Goal: Find specific page/section: Find specific page/section

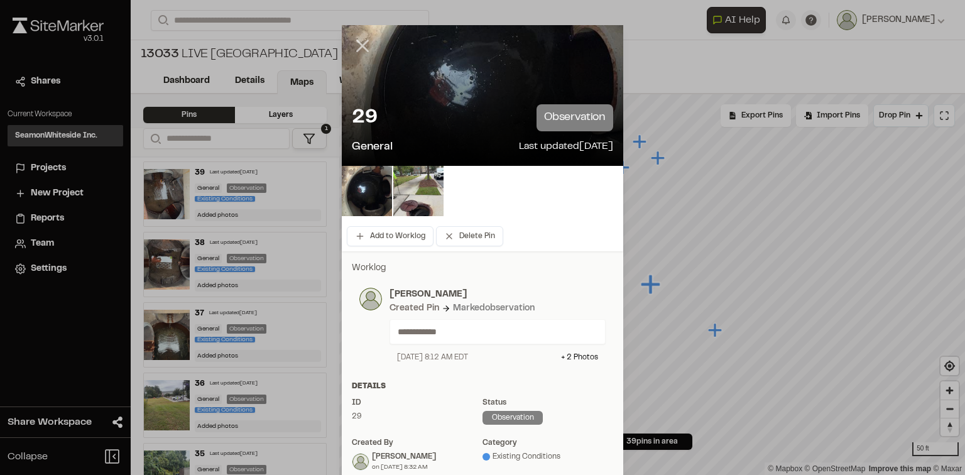
click at [359, 47] on line at bounding box center [363, 46] width 11 height 11
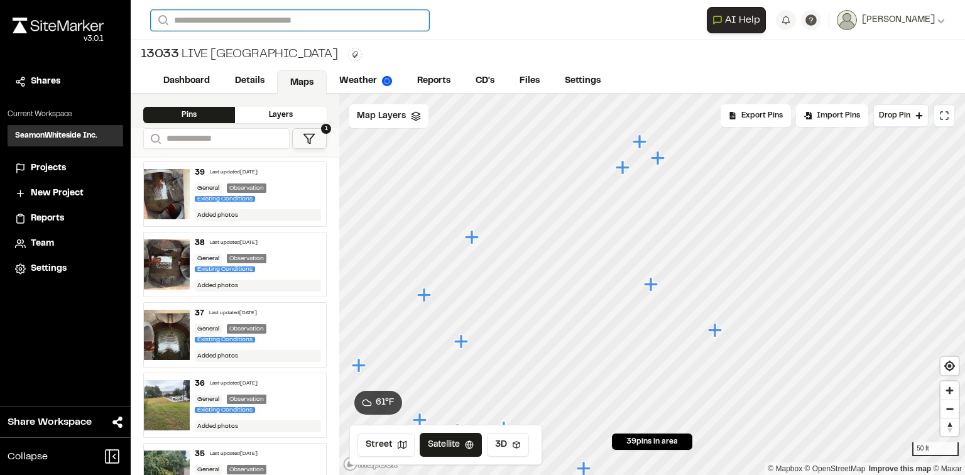
click at [253, 20] on input "Search" at bounding box center [290, 20] width 278 height 21
type input "*****"
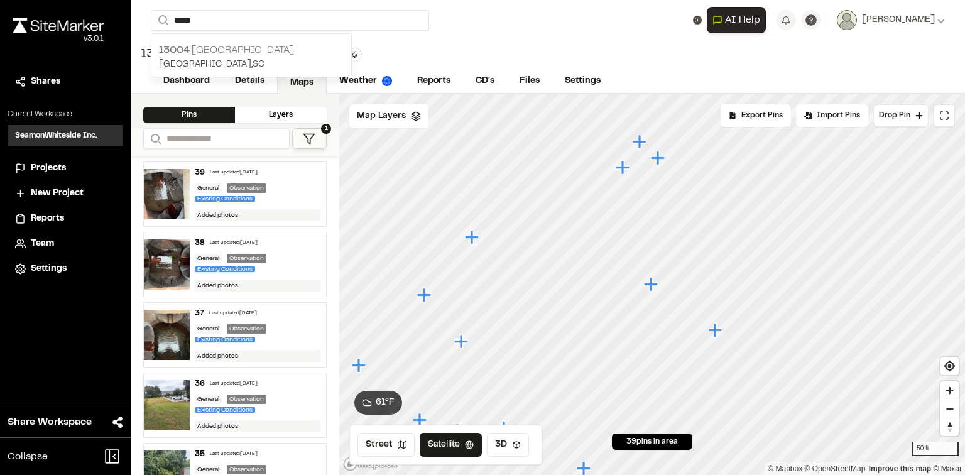
click at [244, 43] on p "13004 [GEOGRAPHIC_DATA]" at bounding box center [251, 50] width 185 height 15
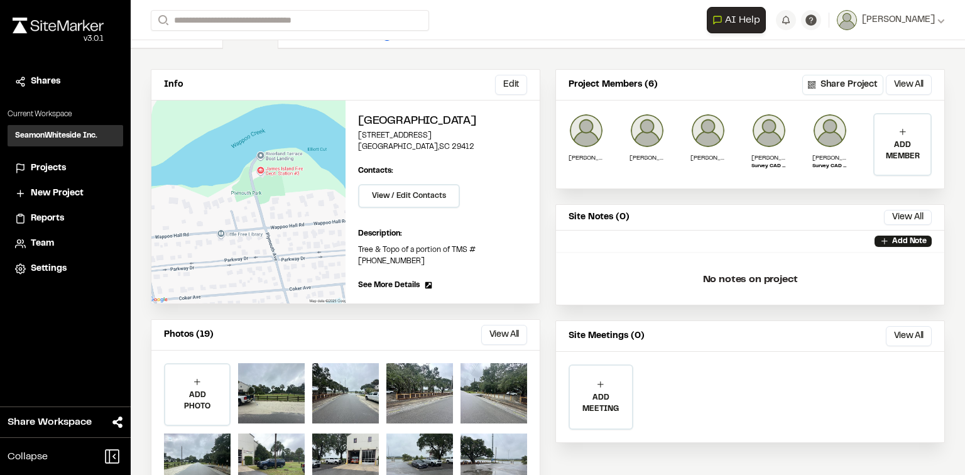
scroll to position [95, 0]
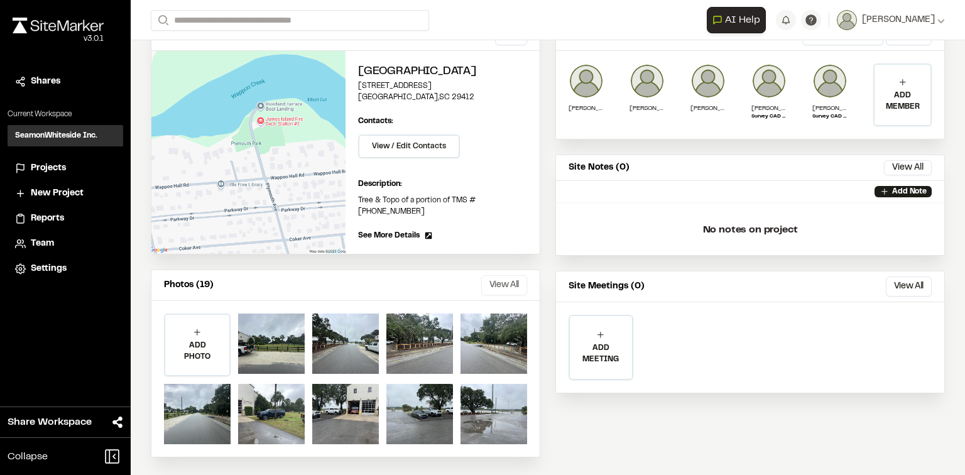
click at [507, 278] on button "View All" at bounding box center [504, 285] width 46 height 20
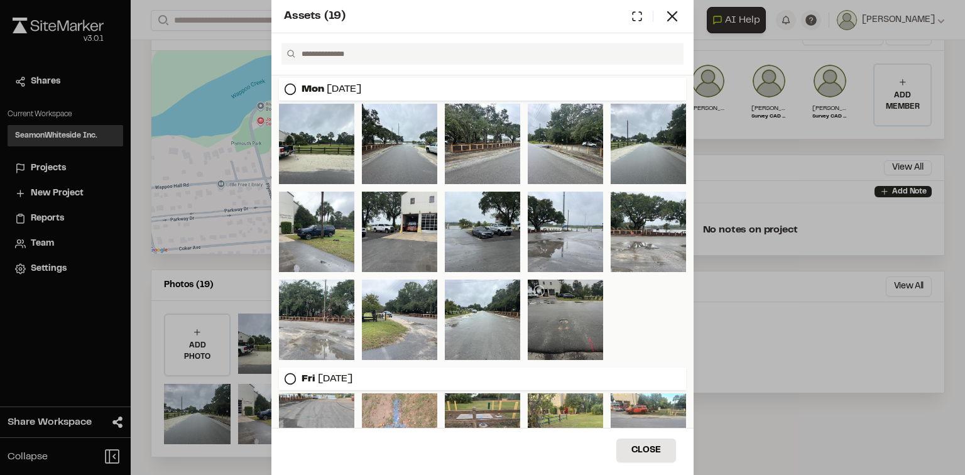
click at [573, 331] on div at bounding box center [565, 320] width 75 height 80
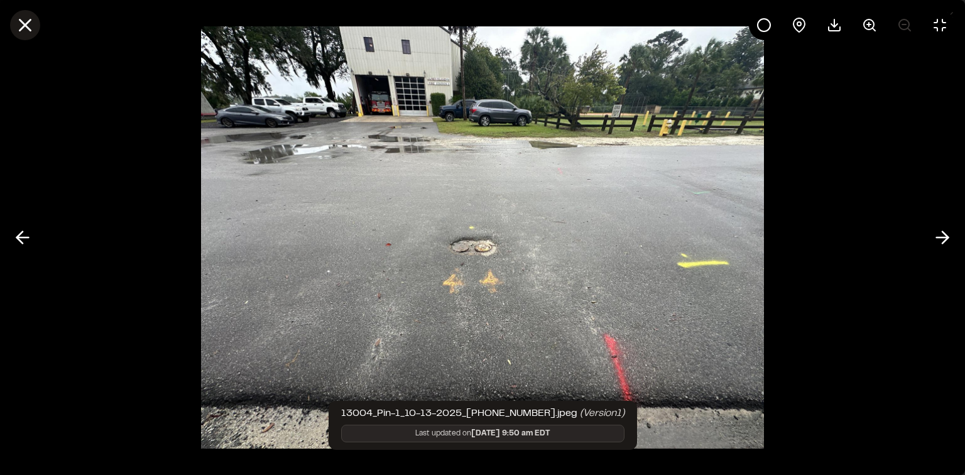
click at [23, 25] on icon at bounding box center [24, 24] width 21 height 21
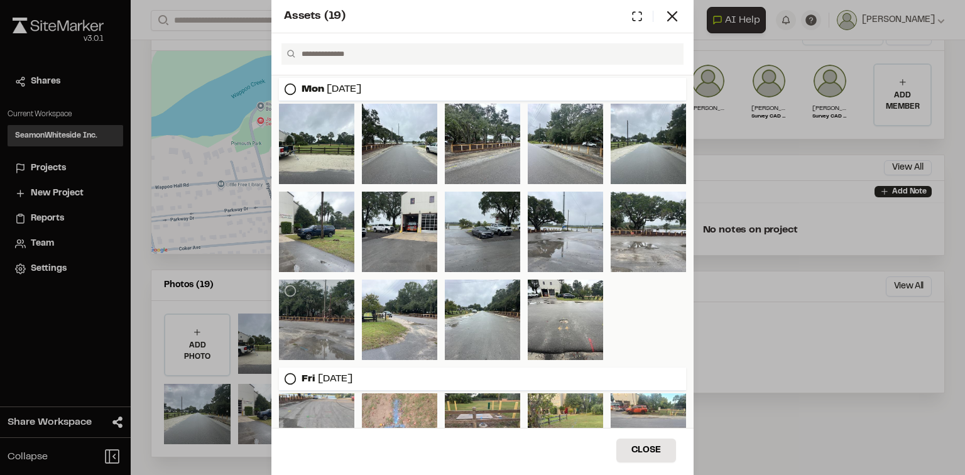
click at [334, 339] on div at bounding box center [316, 320] width 75 height 80
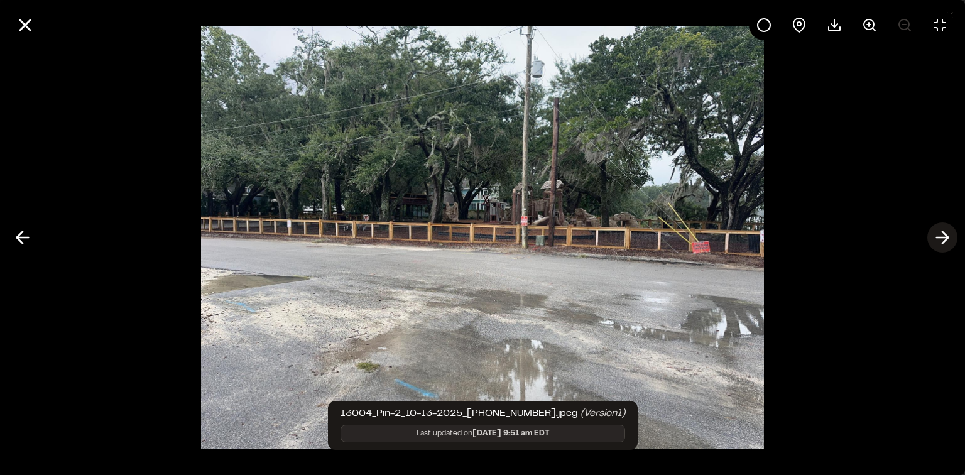
click at [942, 239] on icon at bounding box center [943, 237] width 20 height 21
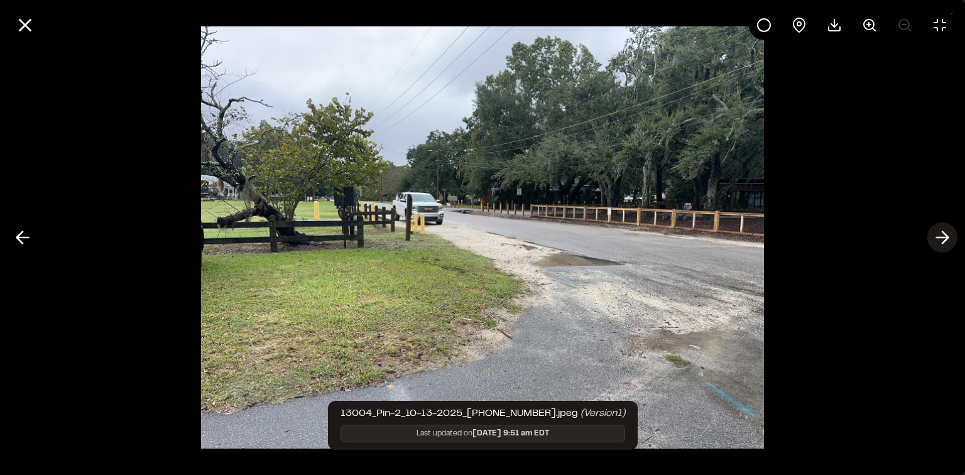
click at [943, 238] on line at bounding box center [943, 238] width 12 height 0
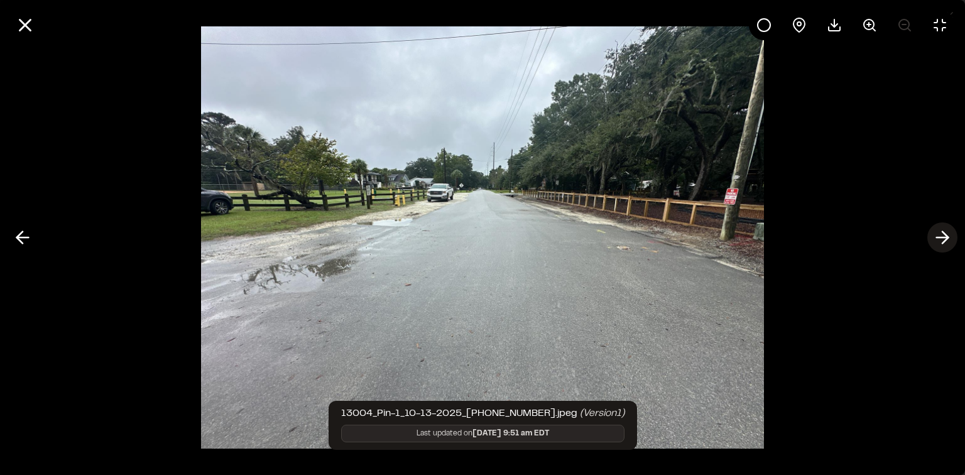
click at [943, 238] on line at bounding box center [943, 238] width 12 height 0
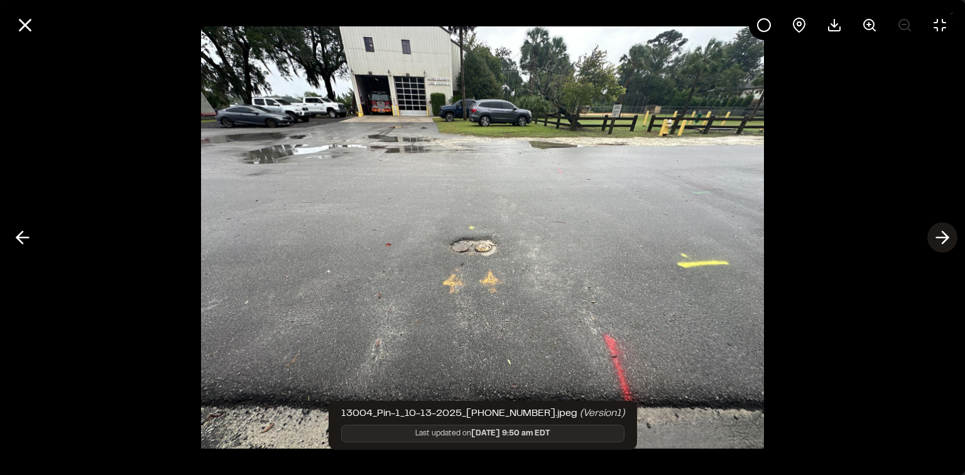
click at [943, 238] on line at bounding box center [943, 238] width 12 height 0
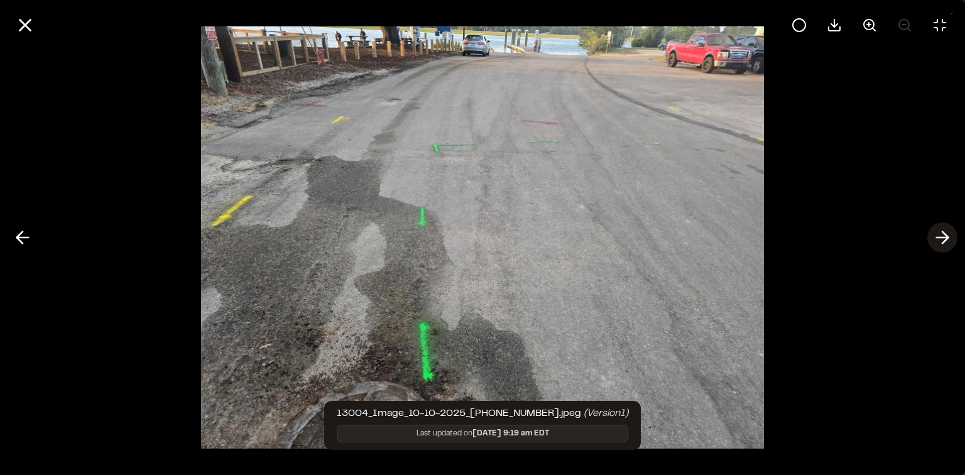
click at [943, 238] on line at bounding box center [943, 238] width 12 height 0
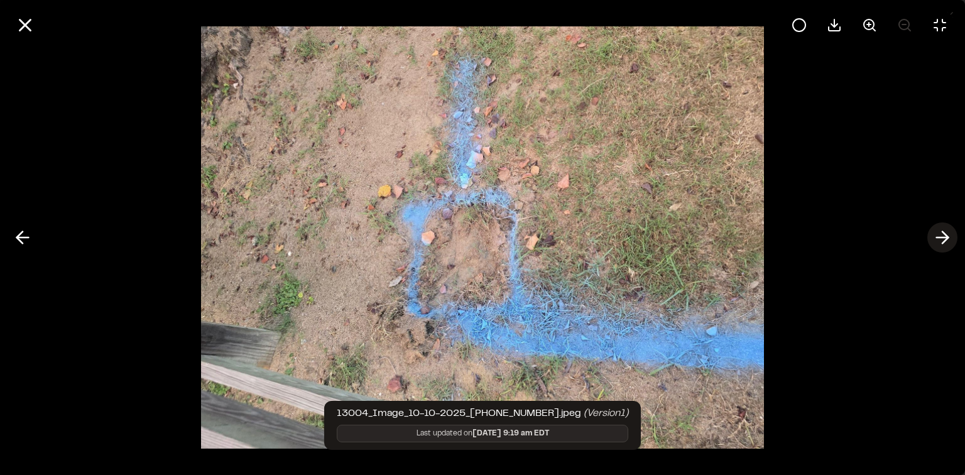
click at [943, 238] on line at bounding box center [943, 238] width 12 height 0
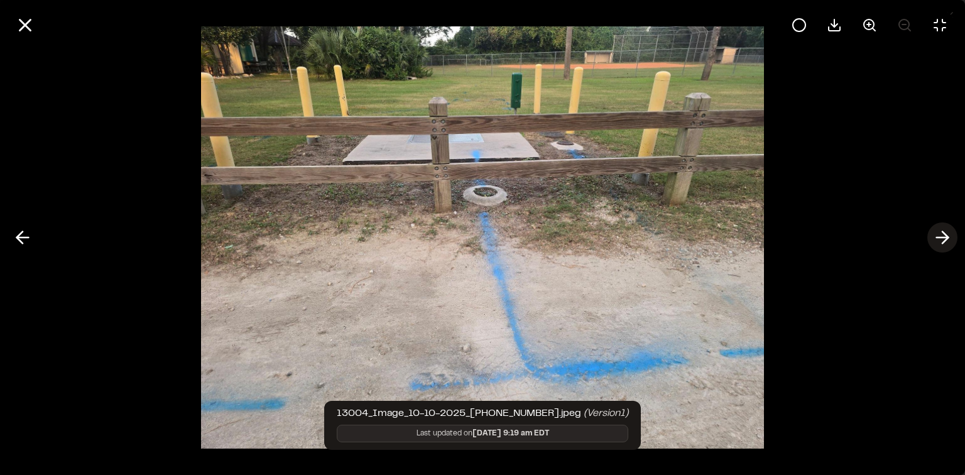
click at [943, 238] on line at bounding box center [943, 238] width 12 height 0
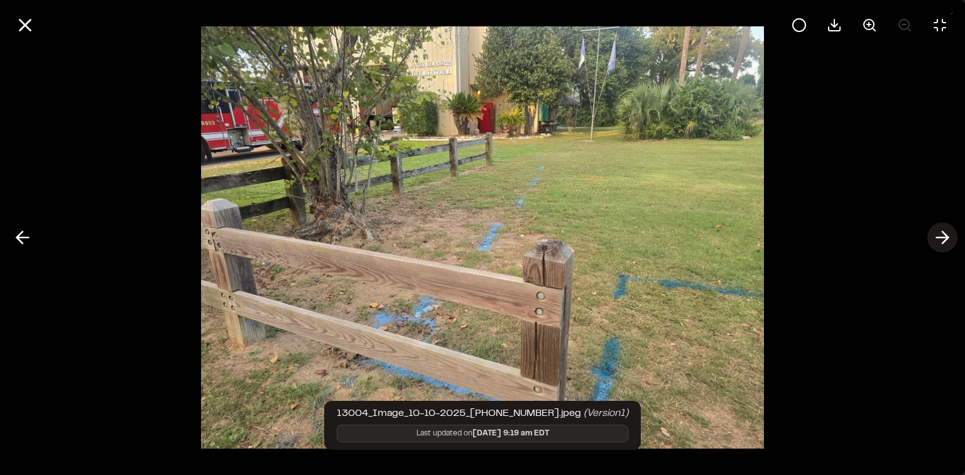
click at [943, 238] on line at bounding box center [943, 238] width 12 height 0
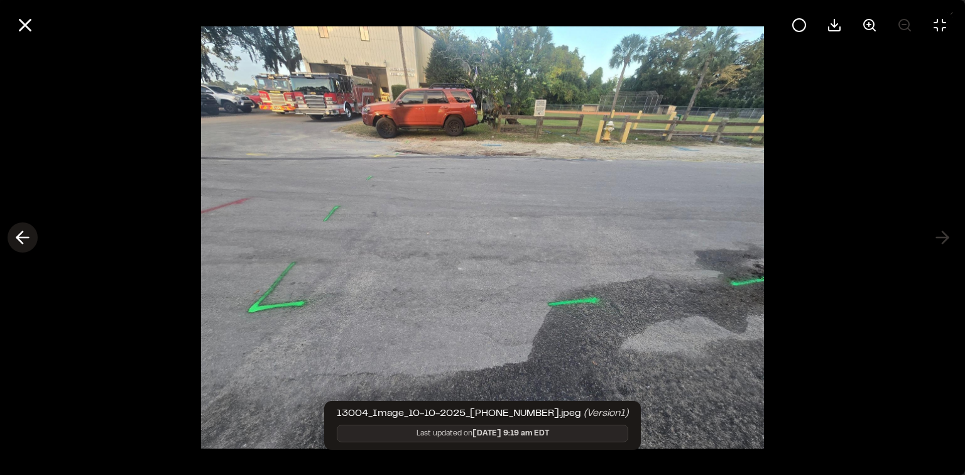
click at [14, 238] on icon at bounding box center [23, 237] width 20 height 21
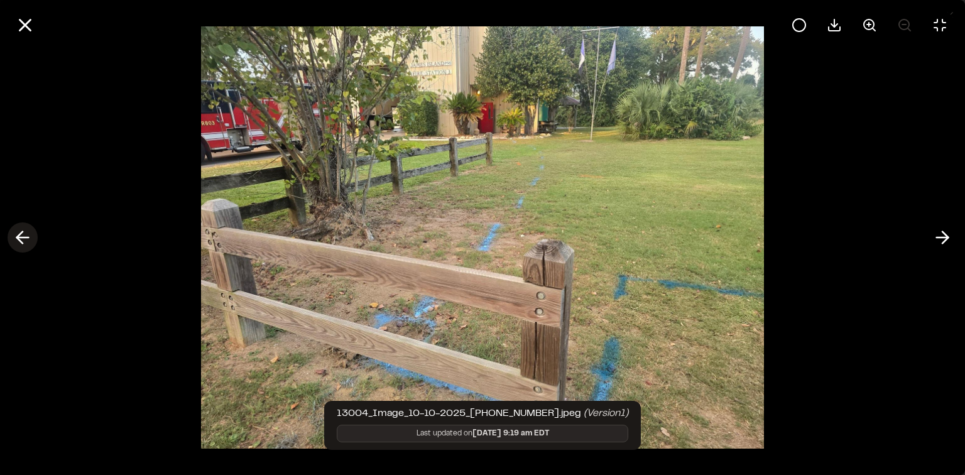
click at [14, 238] on icon at bounding box center [23, 237] width 20 height 21
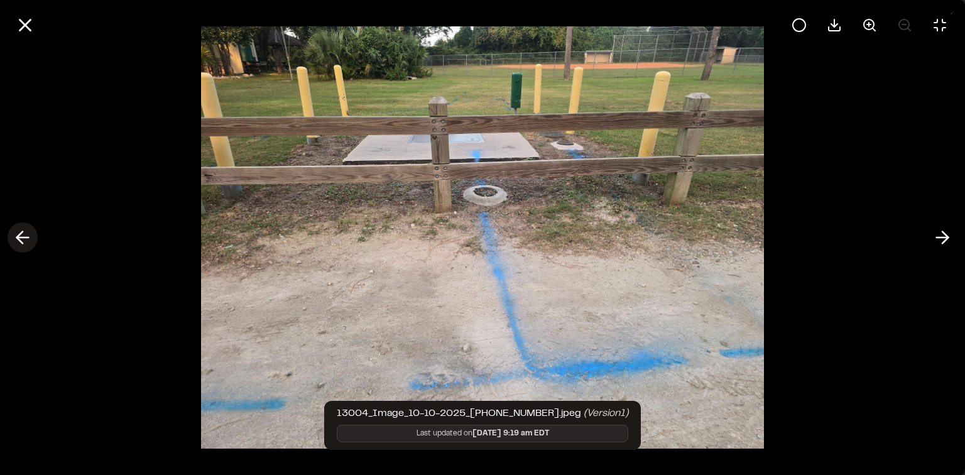
click at [14, 238] on icon at bounding box center [23, 237] width 20 height 21
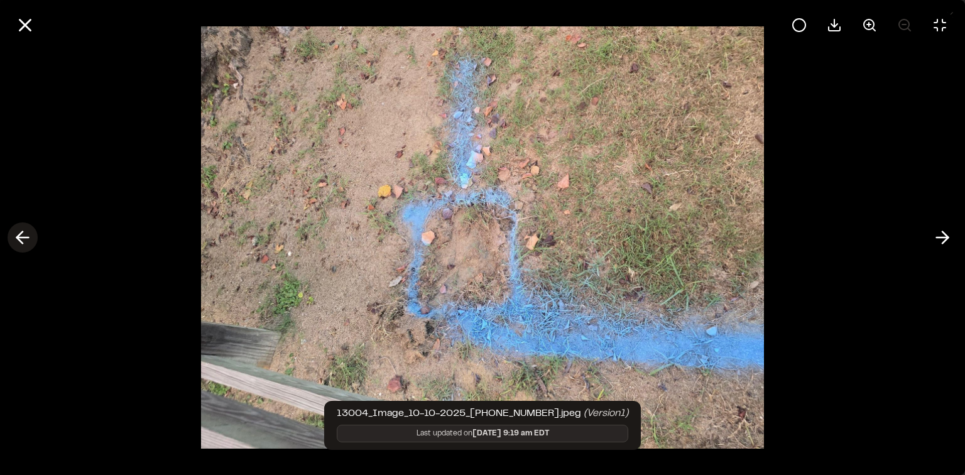
click at [14, 238] on icon at bounding box center [23, 237] width 20 height 21
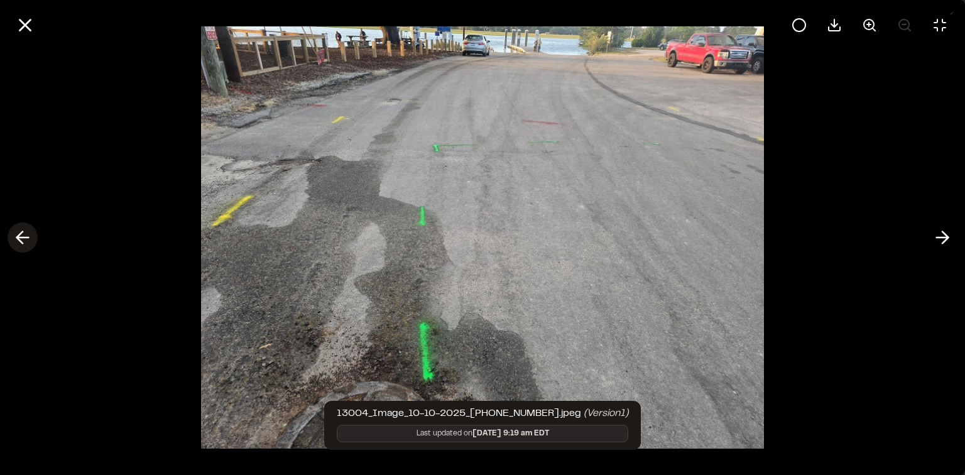
click at [14, 238] on icon at bounding box center [23, 237] width 20 height 21
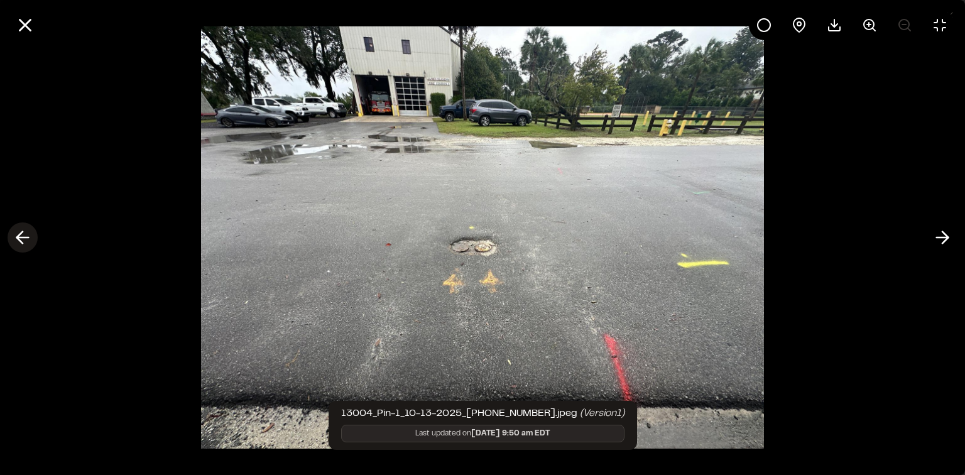
click at [14, 238] on icon at bounding box center [23, 237] width 20 height 21
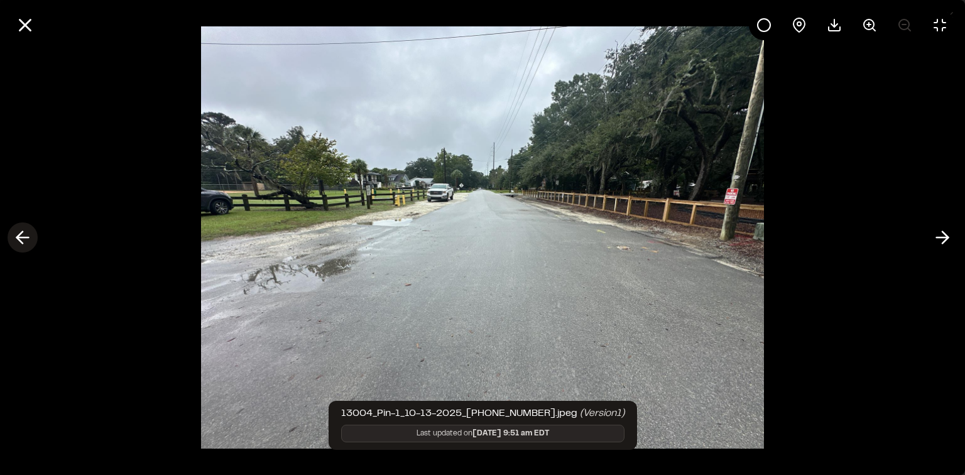
click at [14, 238] on icon at bounding box center [23, 237] width 20 height 21
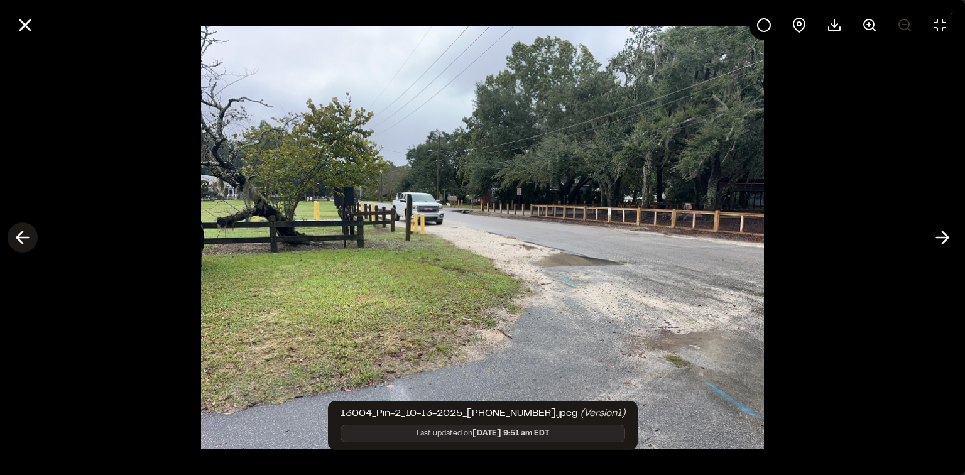
click at [14, 238] on icon at bounding box center [23, 237] width 20 height 21
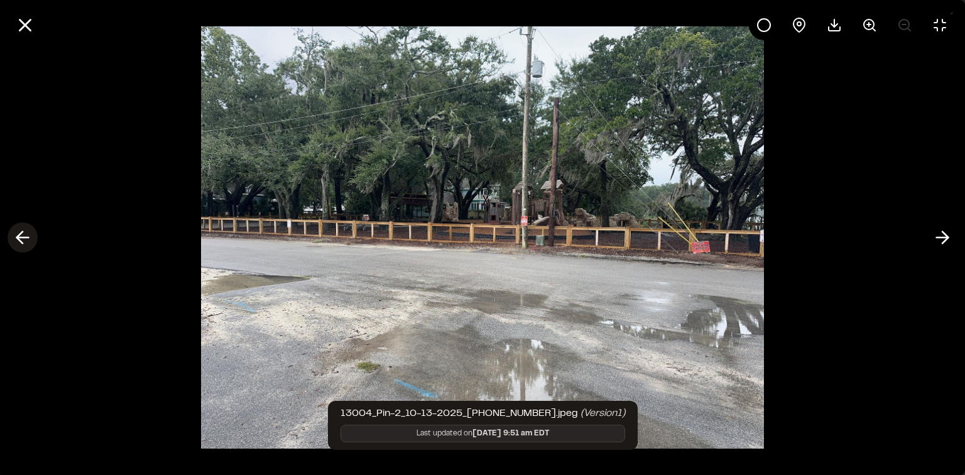
click at [14, 238] on icon at bounding box center [23, 237] width 20 height 21
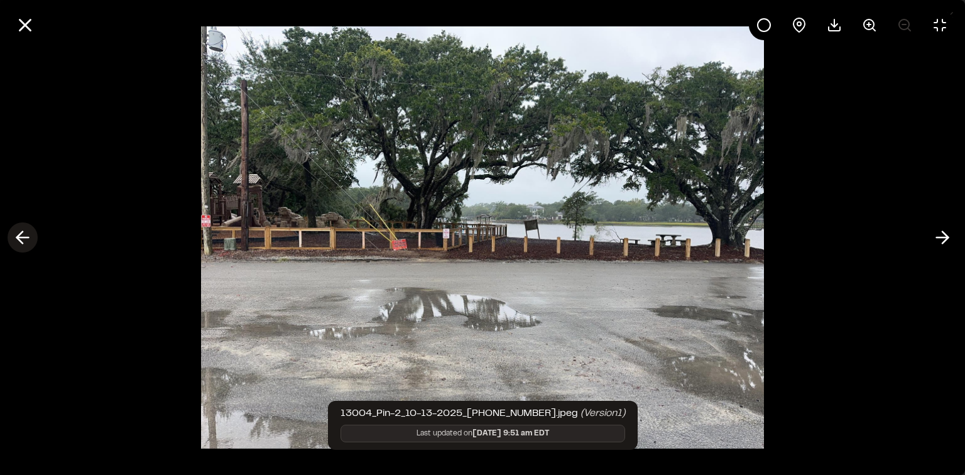
click at [14, 238] on icon at bounding box center [23, 237] width 20 height 21
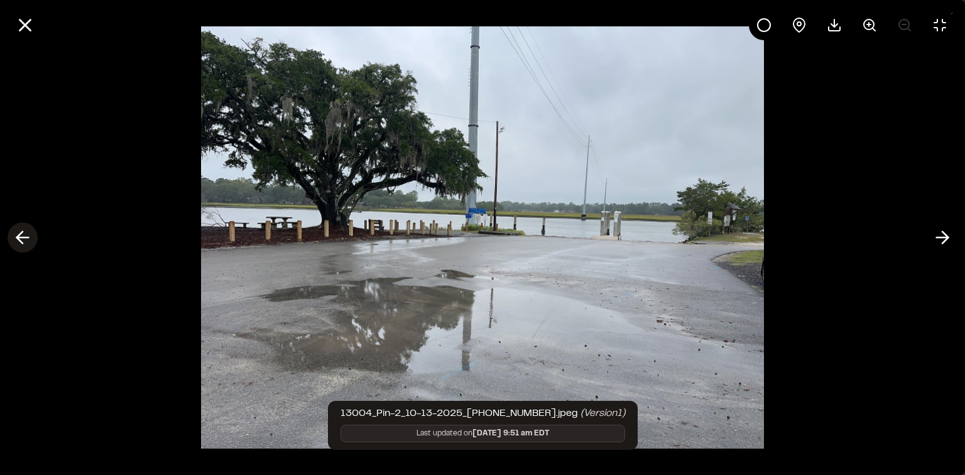
click at [14, 238] on icon at bounding box center [23, 237] width 20 height 21
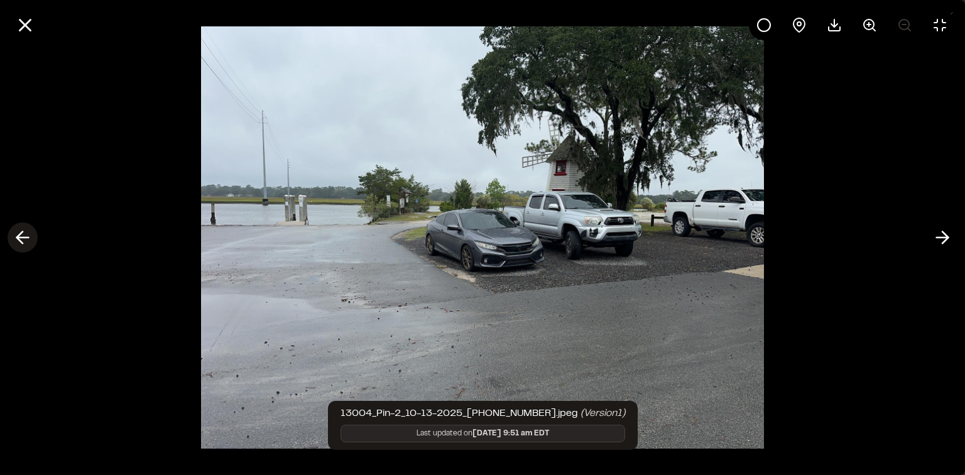
click at [14, 238] on icon at bounding box center [23, 237] width 20 height 21
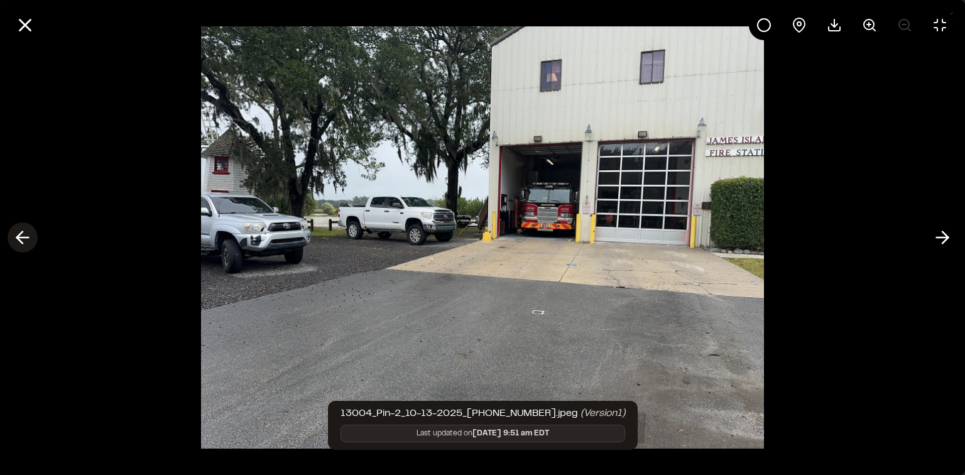
click at [14, 238] on icon at bounding box center [23, 237] width 20 height 21
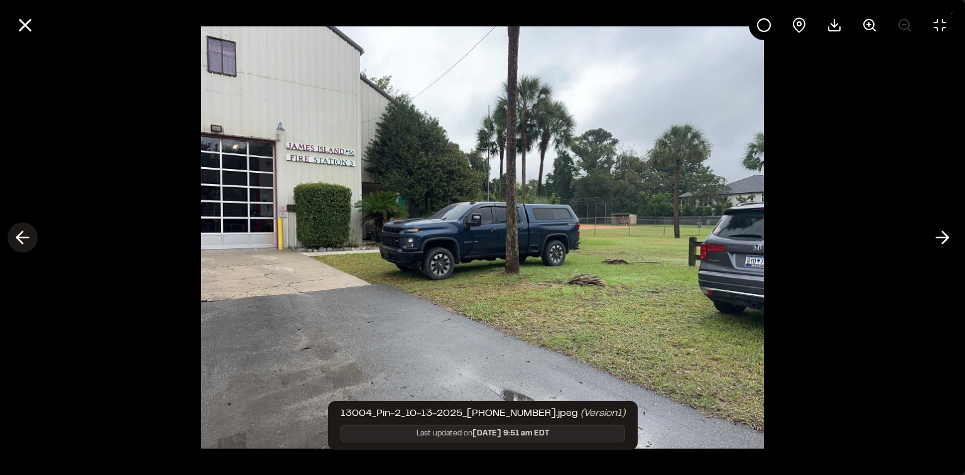
click at [14, 238] on icon at bounding box center [23, 237] width 20 height 21
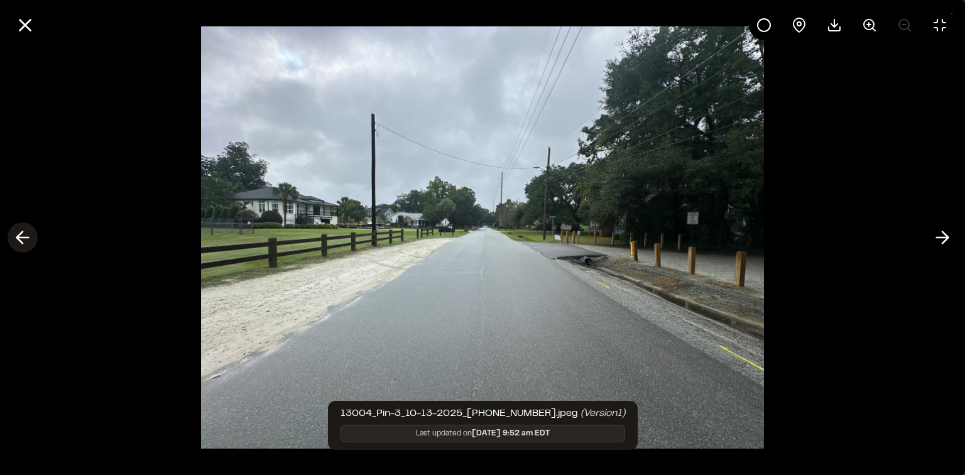
click at [14, 238] on icon at bounding box center [23, 237] width 20 height 21
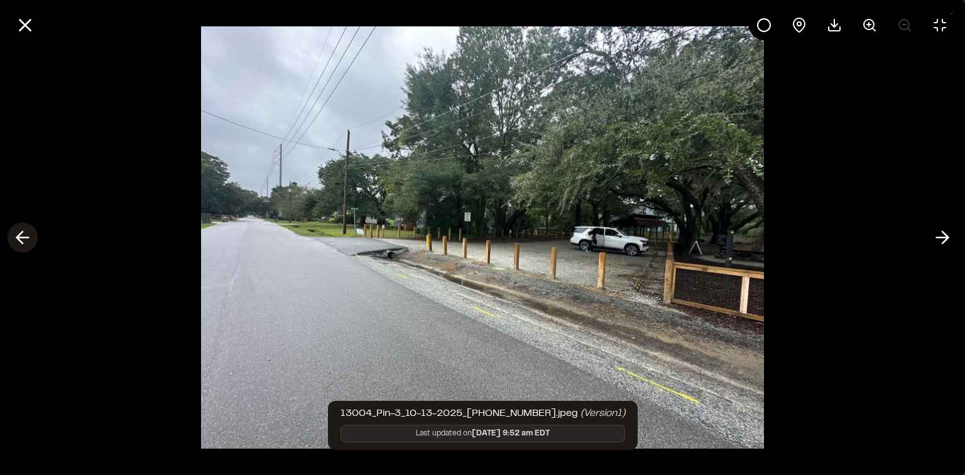
click at [14, 238] on icon at bounding box center [23, 237] width 20 height 21
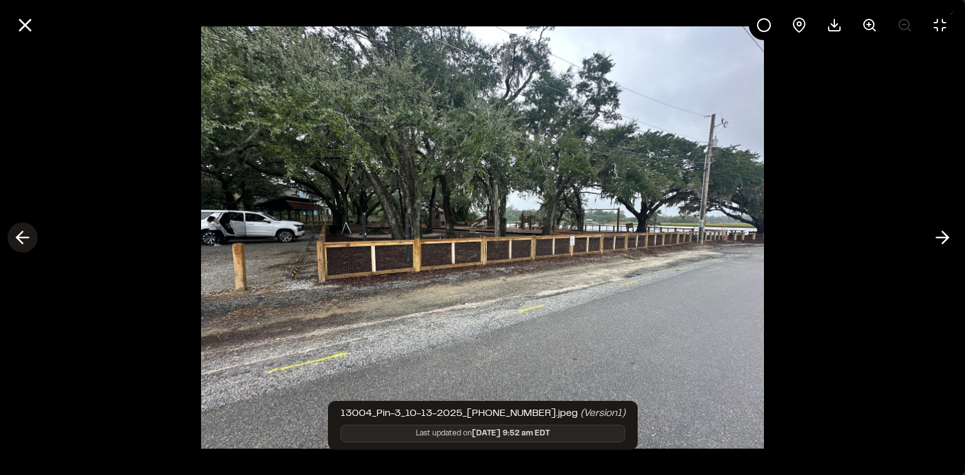
click at [14, 238] on icon at bounding box center [23, 237] width 20 height 21
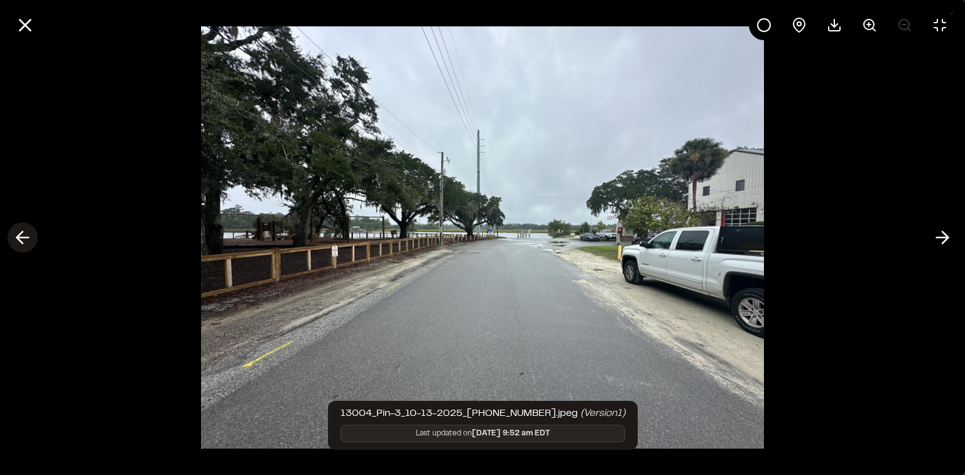
click at [14, 238] on icon at bounding box center [23, 237] width 20 height 21
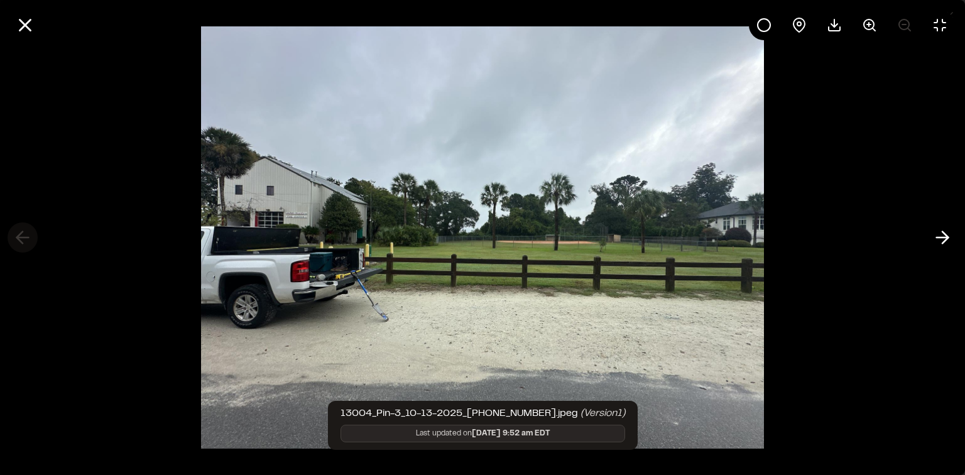
click at [14, 238] on div at bounding box center [482, 237] width 965 height 475
click at [27, 24] on line at bounding box center [25, 25] width 11 height 11
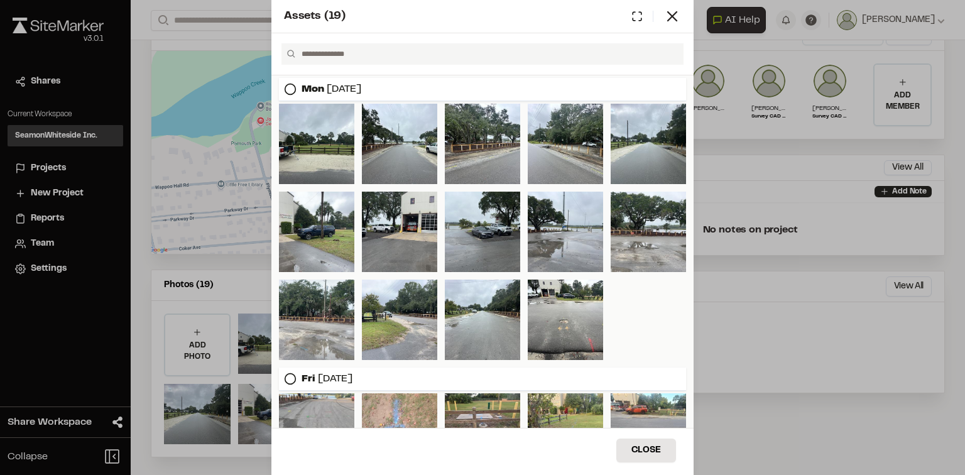
click at [682, 18] on div "Assets ( 19 )" at bounding box center [482, 16] width 422 height 33
click at [676, 16] on icon at bounding box center [673, 17] width 18 height 18
